Goal: Complete application form

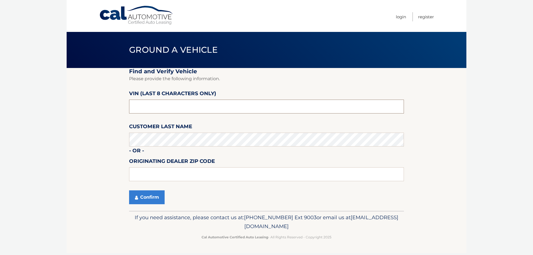
click at [152, 109] on input "text" at bounding box center [266, 107] width 275 height 14
drag, startPoint x: 152, startPoint y: 109, endPoint x: 114, endPoint y: 103, distance: 38.1
click at [114, 103] on section "Find and Verify Vehicle Please provide the following information. VIN (last 8 c…" at bounding box center [266, 139] width 399 height 143
type input "NN448151"
type input "15044"
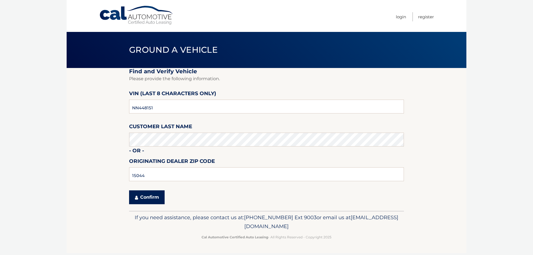
click at [144, 198] on button "Confirm" at bounding box center [147, 197] width 36 height 14
